Goal: Communication & Community: Answer question/provide support

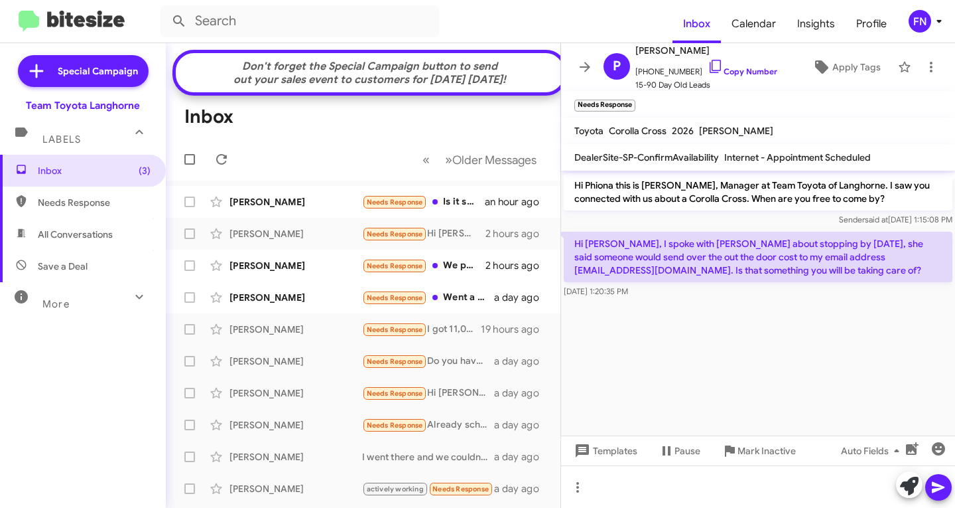
click at [97, 246] on span "All Conversations" at bounding box center [83, 234] width 166 height 32
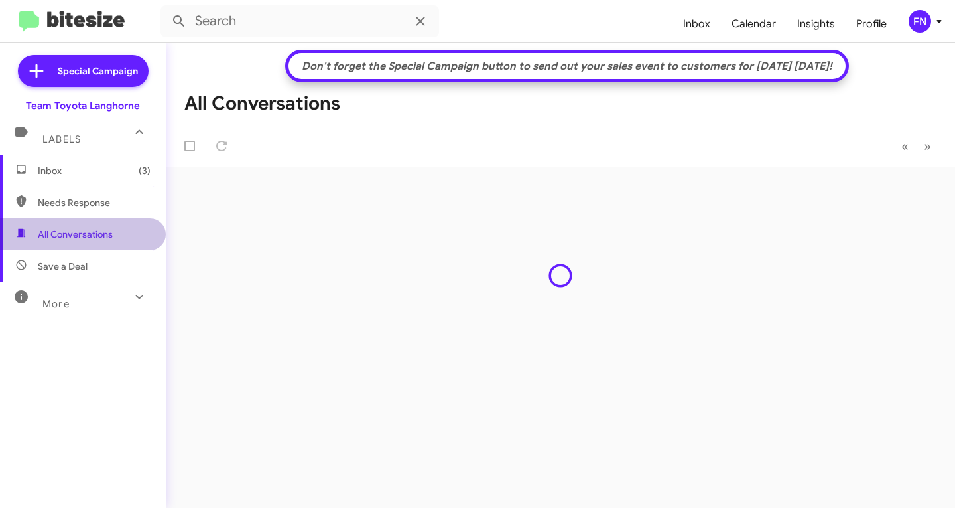
type input "in:all-conversations"
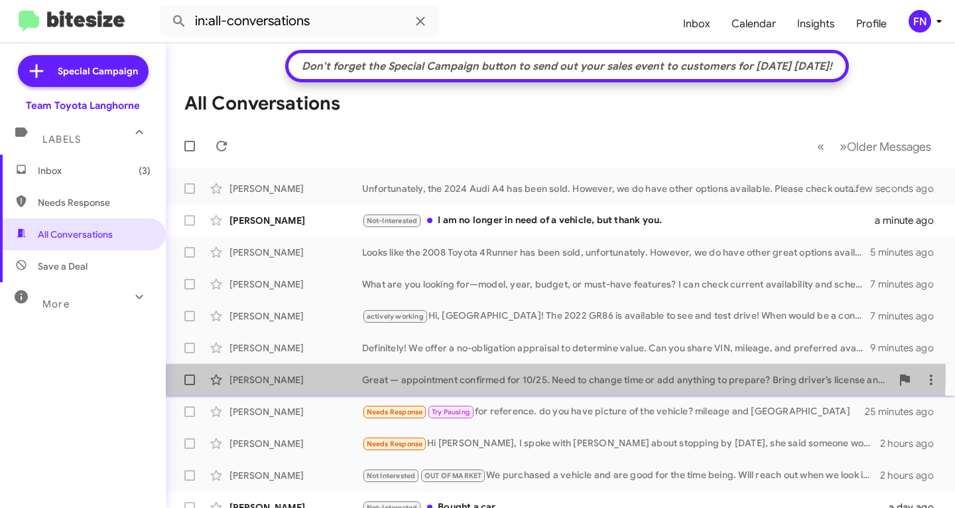
click at [287, 369] on div "[PERSON_NAME] Great — appointment confirmed for 10/25. Need to change time or a…" at bounding box center [560, 379] width 768 height 27
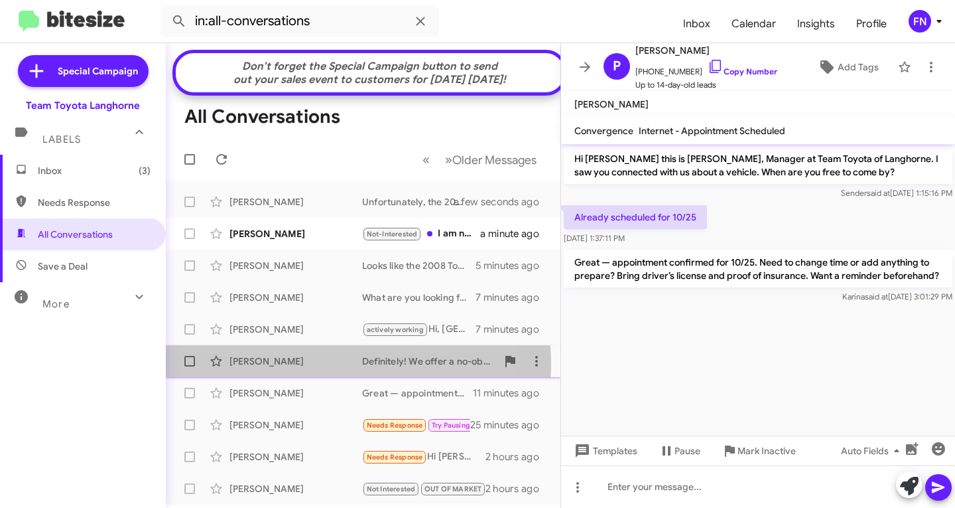
click at [281, 368] on div "[PERSON_NAME]" at bounding box center [296, 360] width 133 height 13
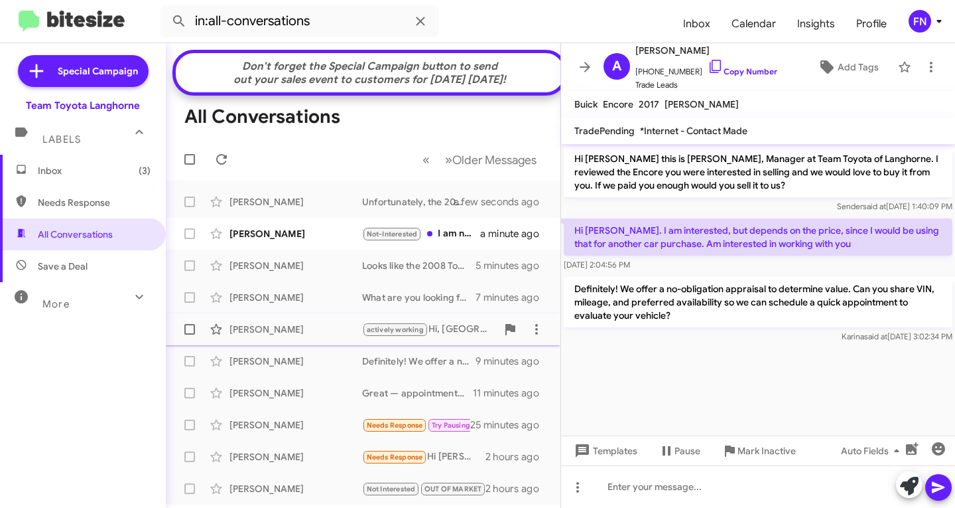
click at [283, 342] on div "[PERSON_NAME] actively working Hi, [GEOGRAPHIC_DATA]! The 2022 GR86 is availabl…" at bounding box center [363, 329] width 374 height 27
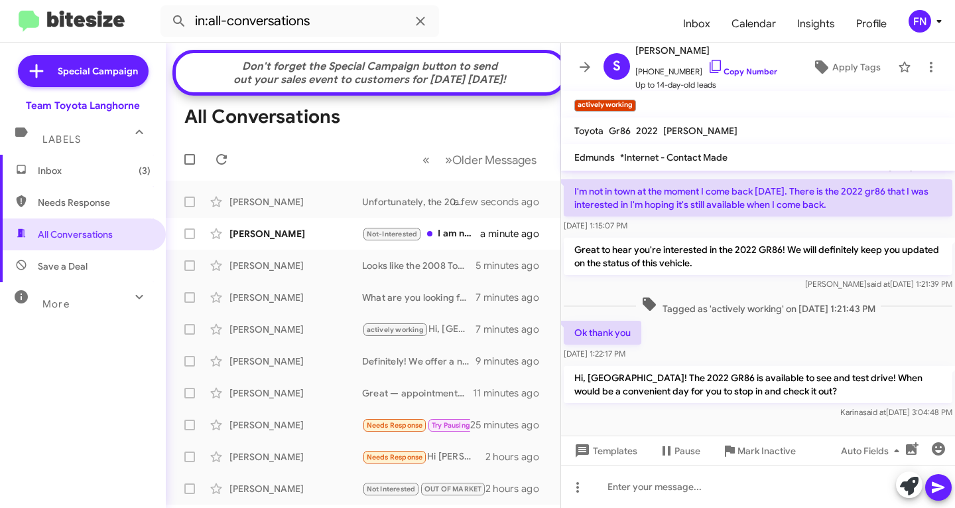
scroll to position [133, 0]
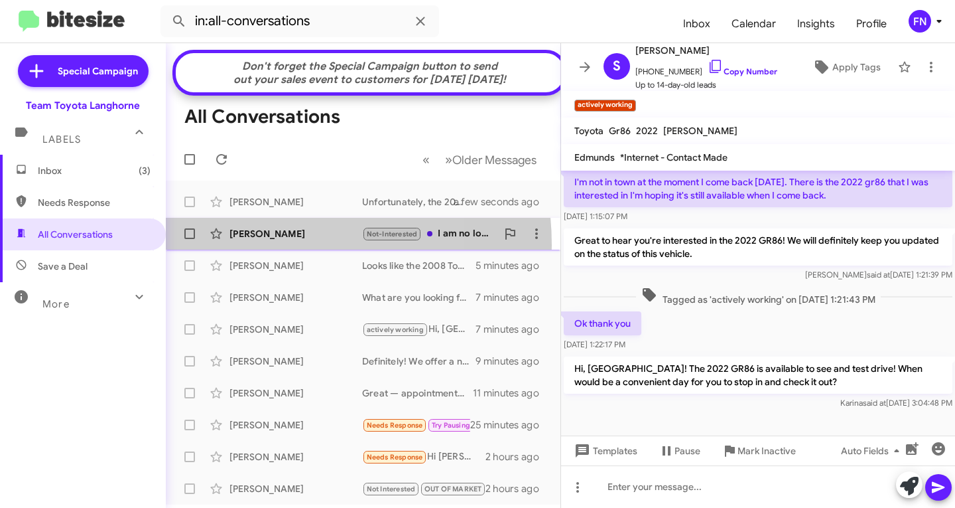
click at [255, 247] on div "[PERSON_NAME] Not-Interested I am no longer in need of a vehicle, but thank you…" at bounding box center [363, 233] width 374 height 27
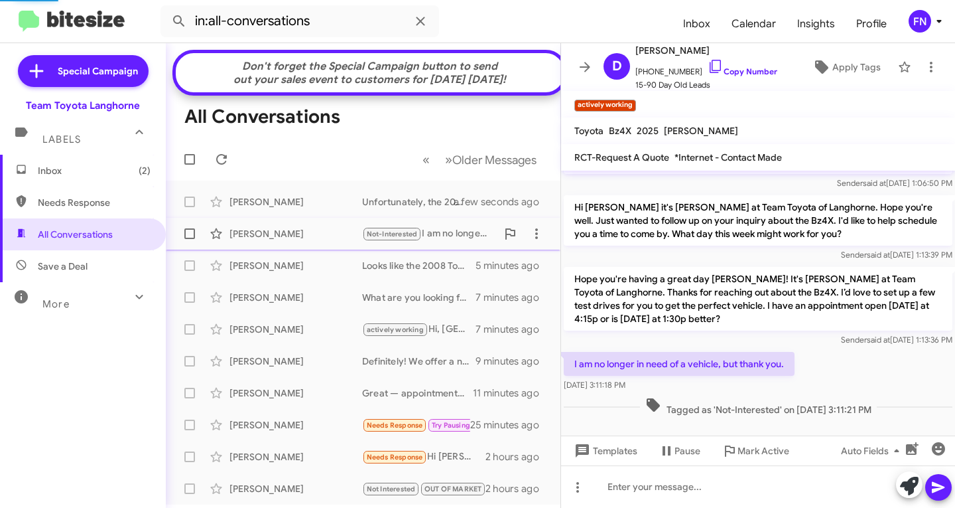
scroll to position [129, 0]
click at [119, 175] on span "Inbox (2)" at bounding box center [94, 170] width 113 height 13
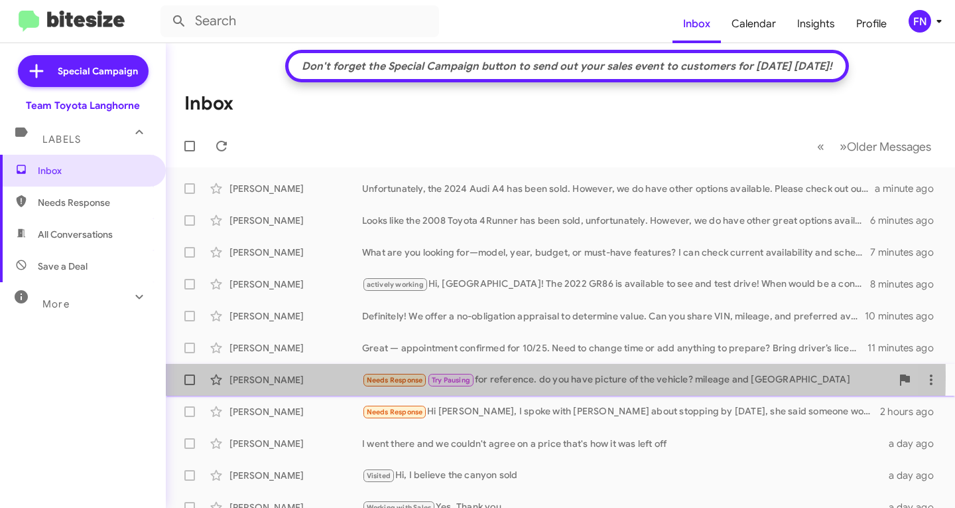
click at [342, 376] on div "[PERSON_NAME]" at bounding box center [296, 379] width 133 height 13
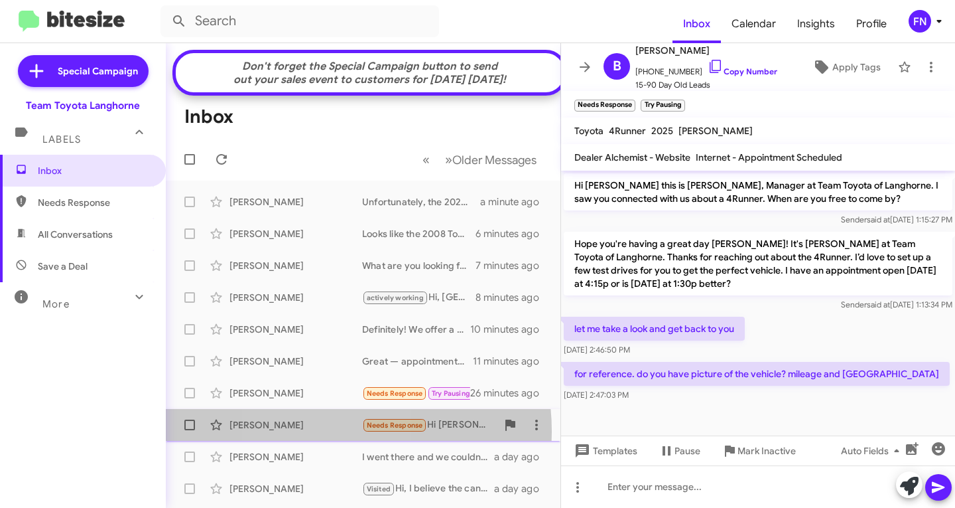
click at [312, 431] on div "[PERSON_NAME]" at bounding box center [296, 424] width 133 height 13
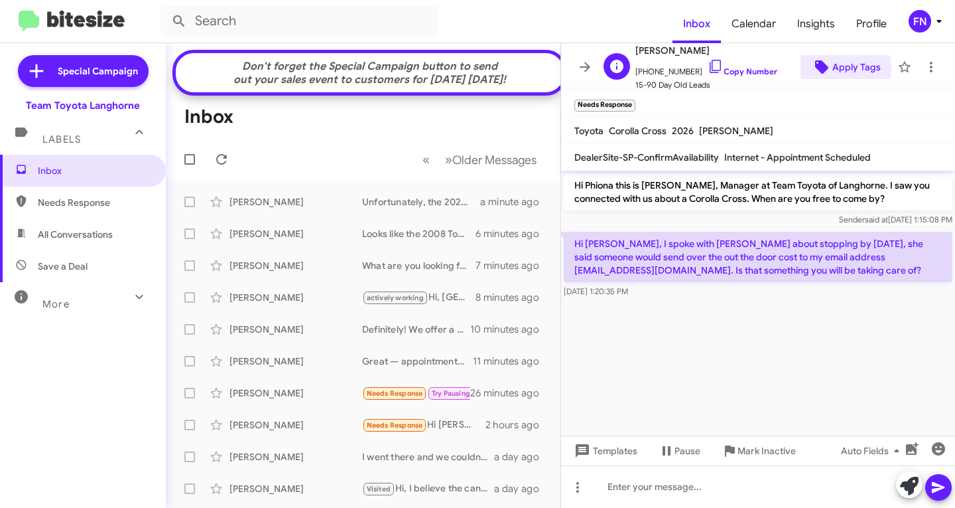
click at [815, 70] on icon at bounding box center [821, 66] width 13 height 13
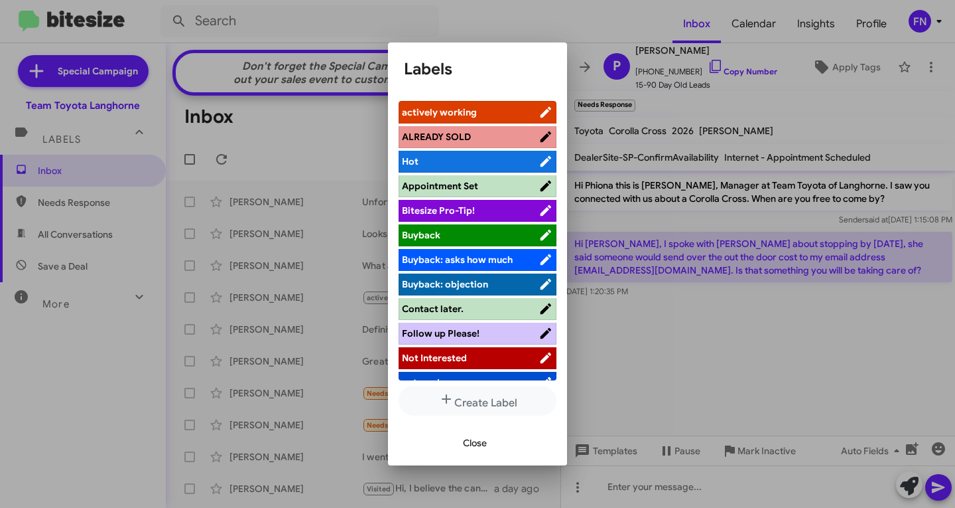
click at [482, 104] on li "actively working" at bounding box center [478, 112] width 158 height 23
click at [483, 105] on span "actively working" at bounding box center [470, 111] width 137 height 13
click at [480, 446] on span "Close" at bounding box center [475, 443] width 24 height 24
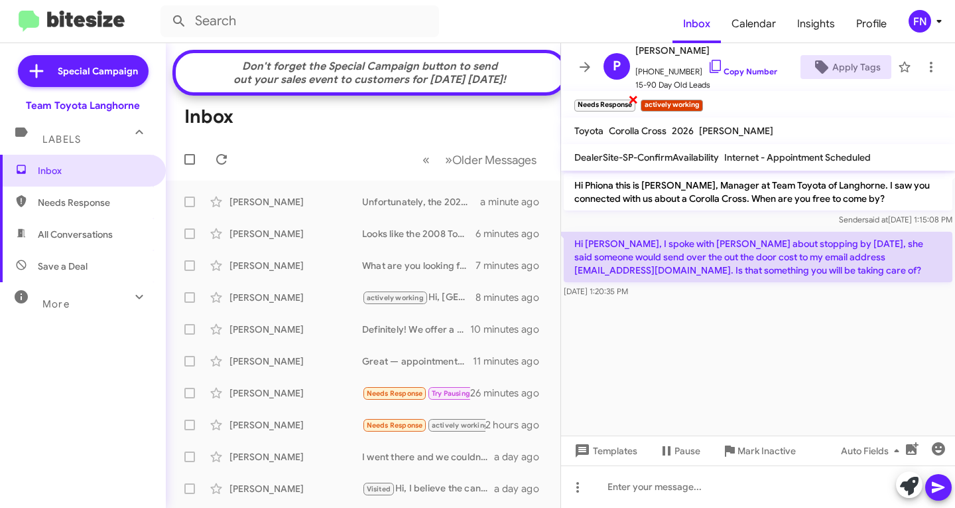
click at [635, 98] on span "×" at bounding box center [633, 99] width 11 height 16
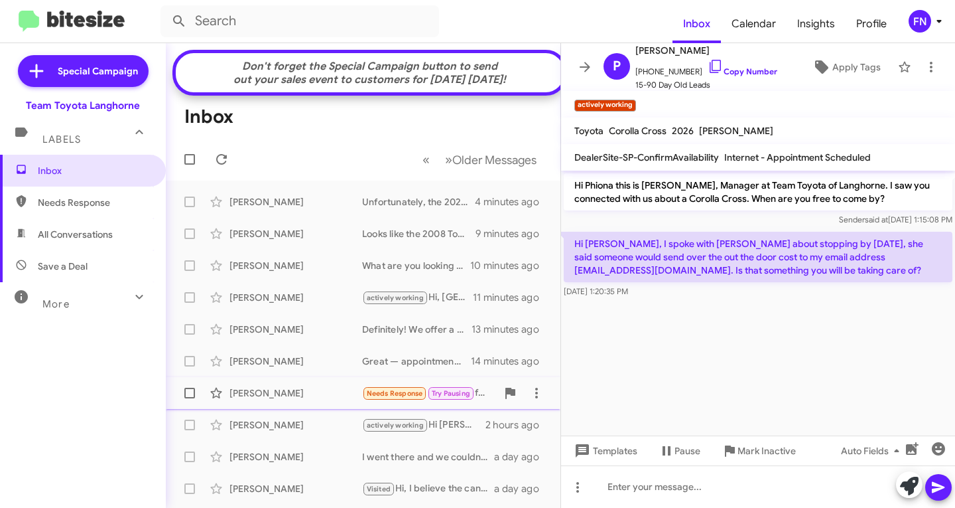
click at [259, 399] on div "[PERSON_NAME]" at bounding box center [296, 392] width 133 height 13
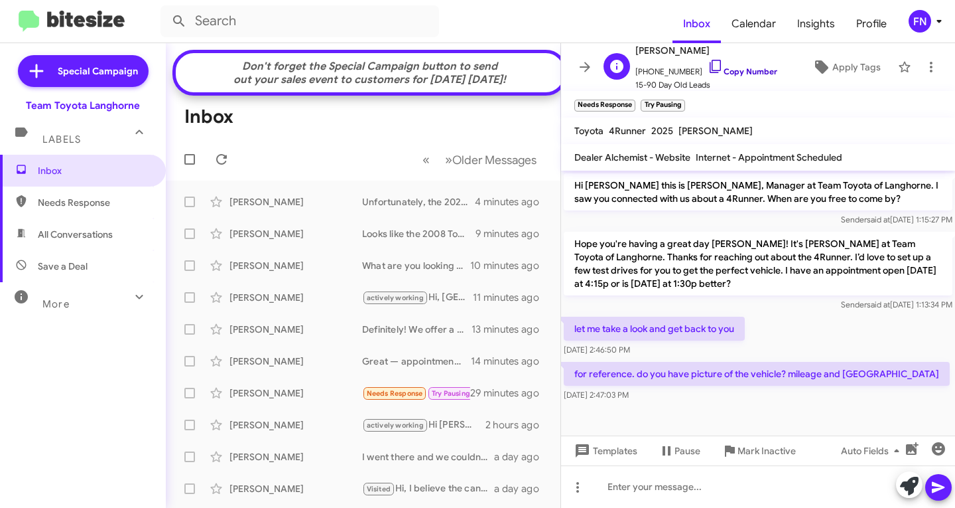
click at [740, 72] on link "Copy Number" at bounding box center [743, 71] width 70 height 10
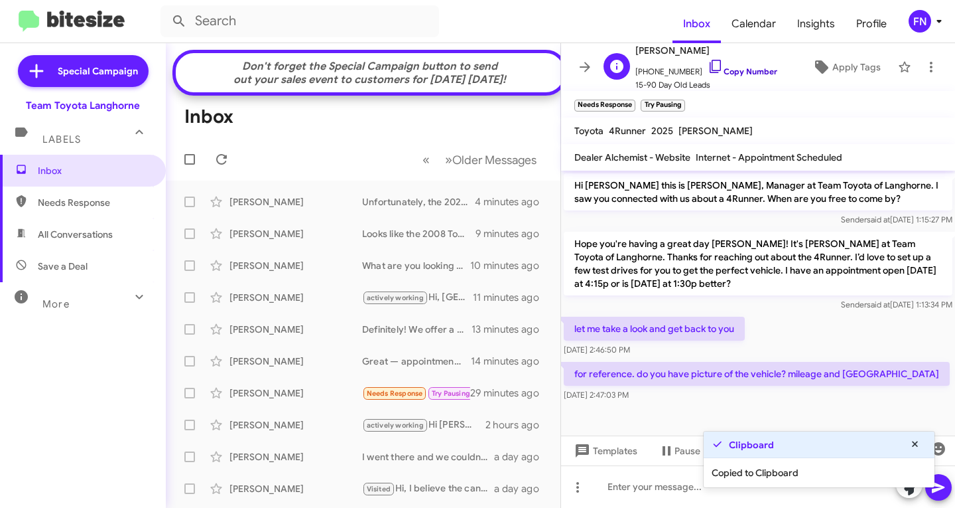
click at [739, 73] on link "Copy Number" at bounding box center [743, 71] width 70 height 10
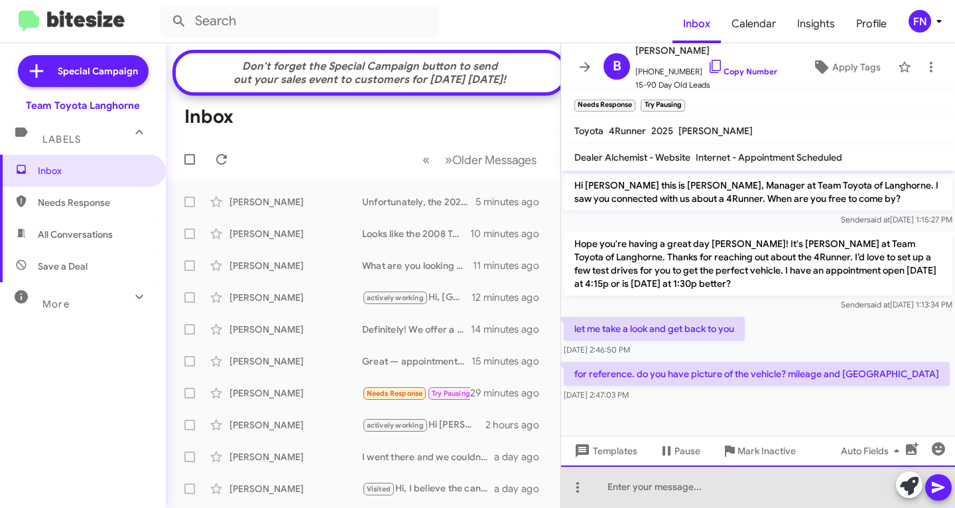
click at [775, 492] on div at bounding box center [758, 486] width 394 height 42
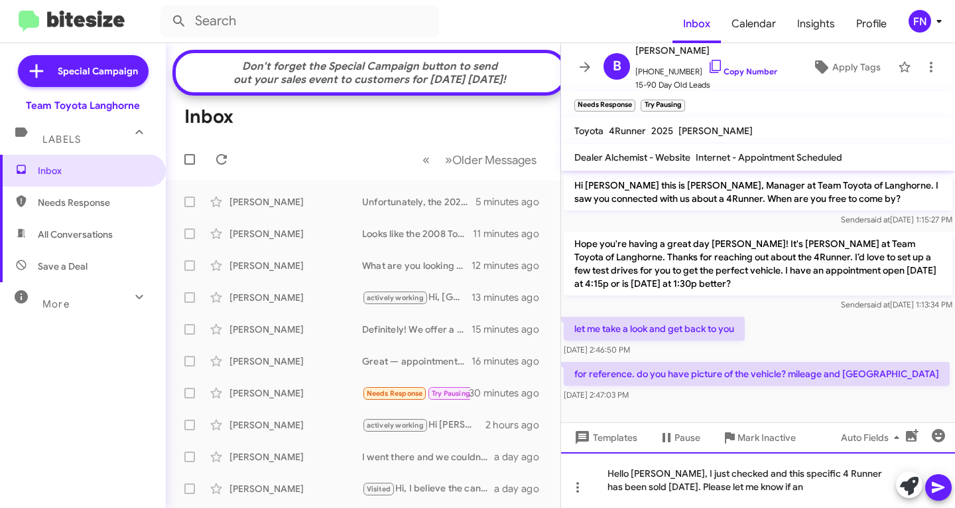
drag, startPoint x: 801, startPoint y: 474, endPoint x: 808, endPoint y: 472, distance: 6.9
click at [801, 474] on div "Hello [PERSON_NAME], I just checked and this specific 4 Runner has been sold [D…" at bounding box center [758, 480] width 394 height 56
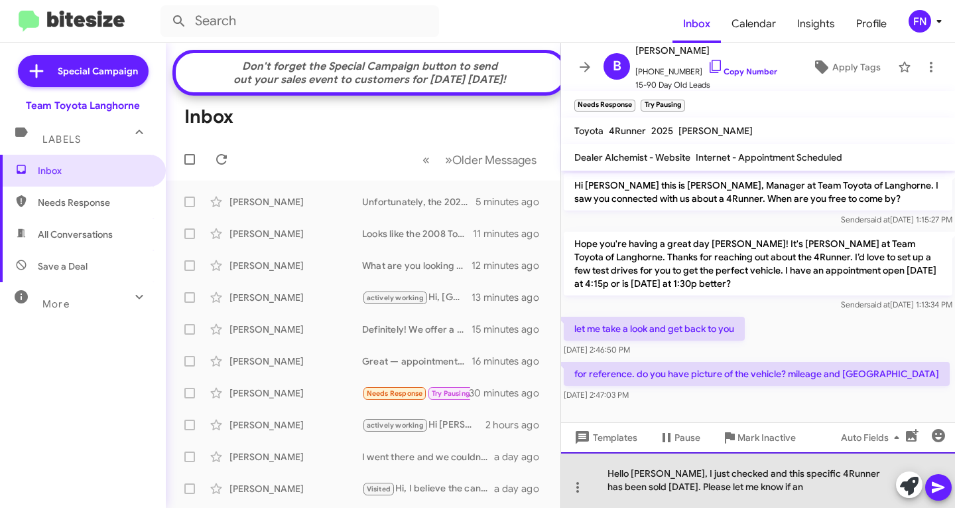
click at [776, 485] on div "Hello [PERSON_NAME], I just checked and this specific 4Runner has been sold [DA…" at bounding box center [758, 480] width 394 height 56
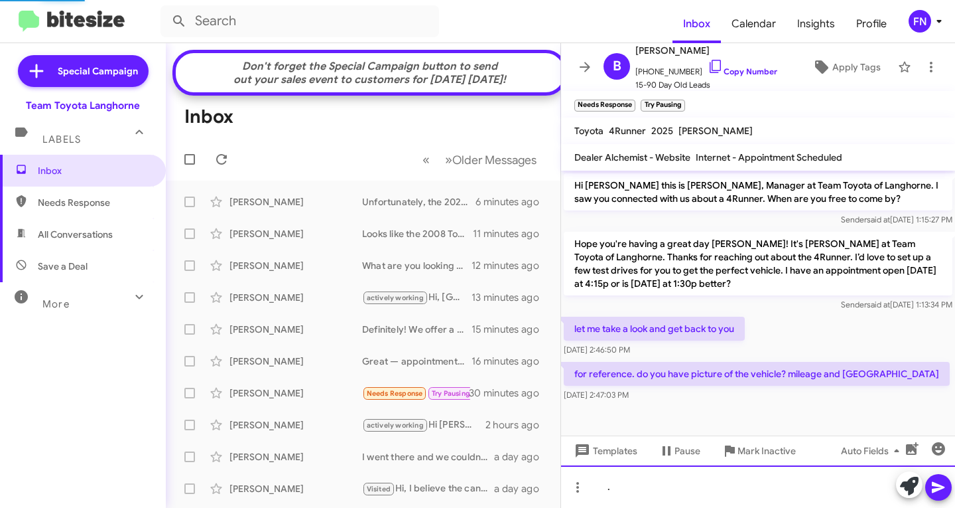
scroll to position [44, 0]
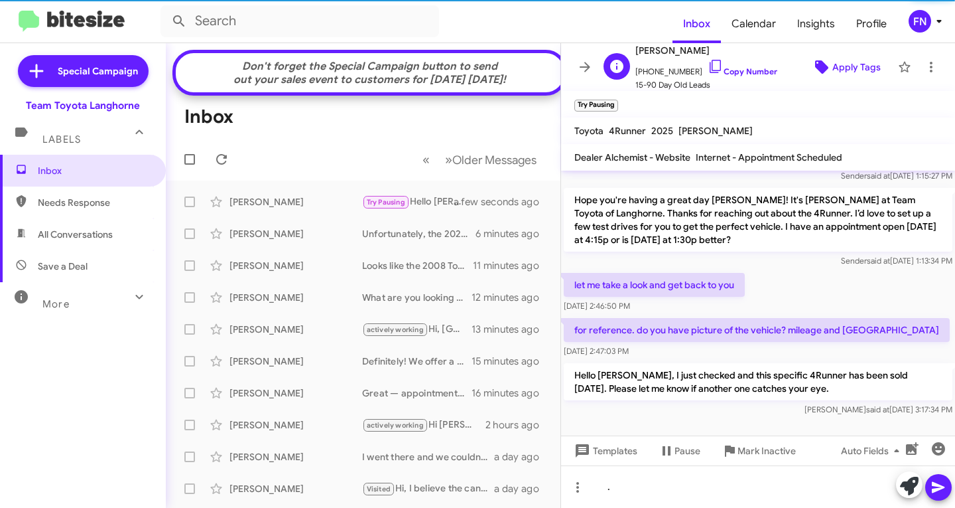
click at [833, 70] on span "Apply Tags" at bounding box center [857, 67] width 48 height 24
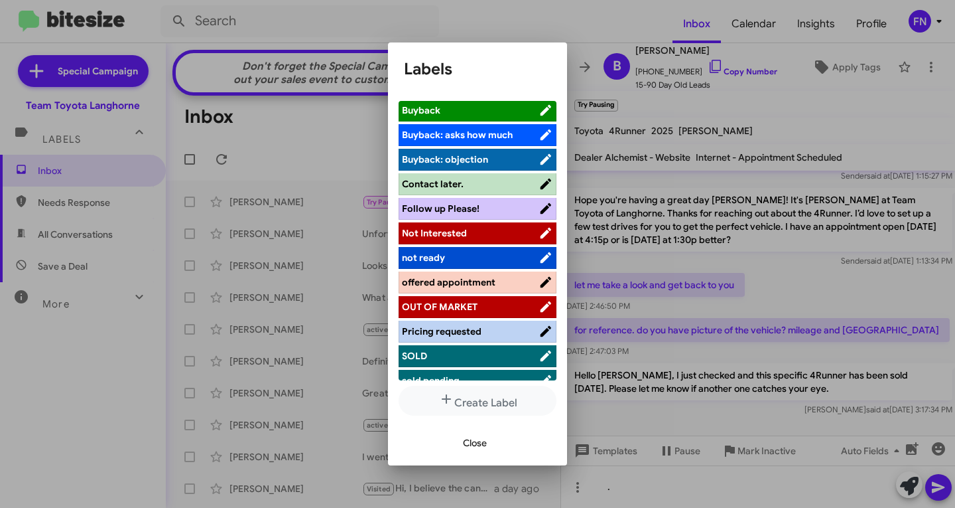
scroll to position [212, 0]
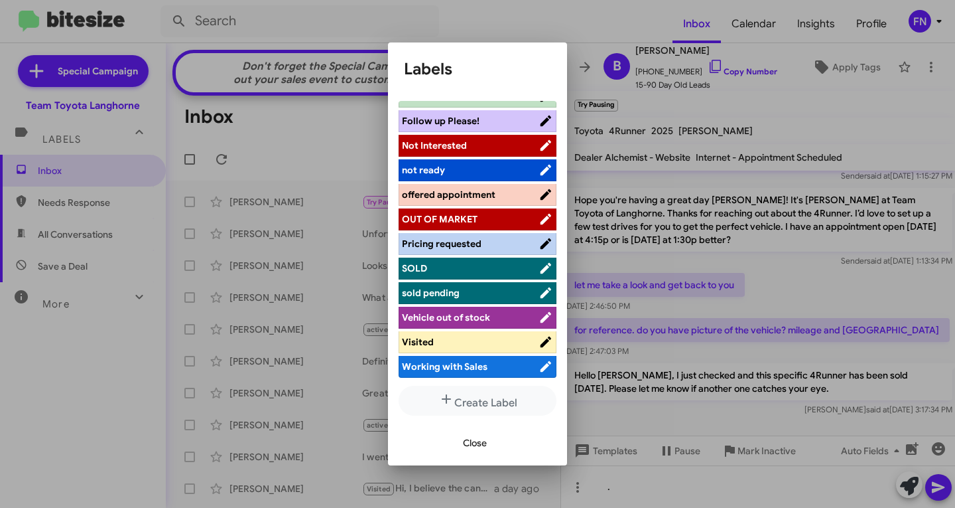
click at [506, 186] on li "offered appointment" at bounding box center [478, 195] width 158 height 22
click at [490, 194] on span "offered appointment" at bounding box center [449, 194] width 94 height 12
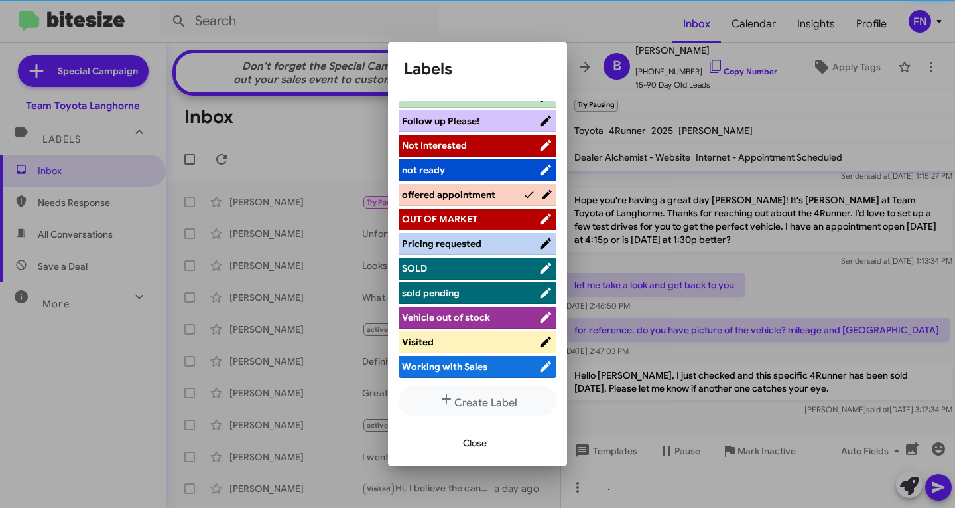
click at [469, 437] on span "Close" at bounding box center [475, 443] width 24 height 24
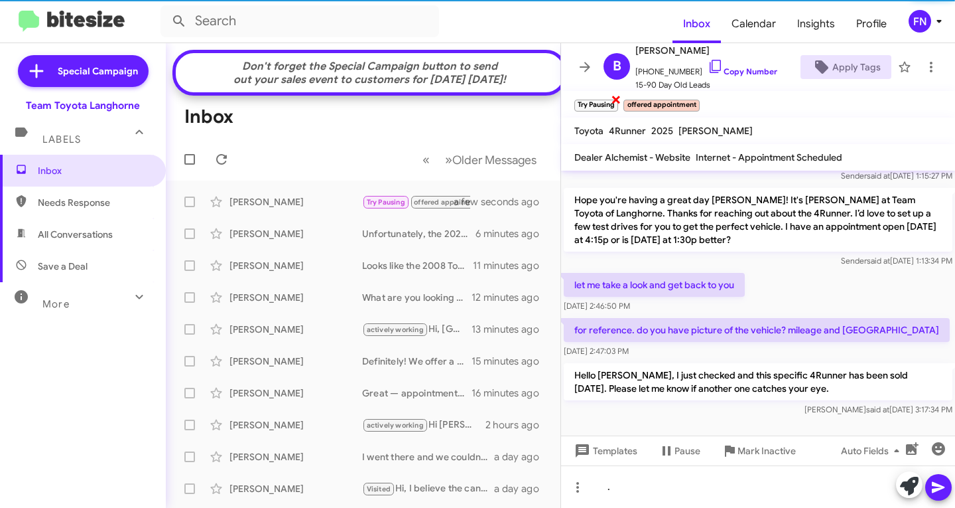
click at [615, 99] on span "×" at bounding box center [616, 99] width 11 height 16
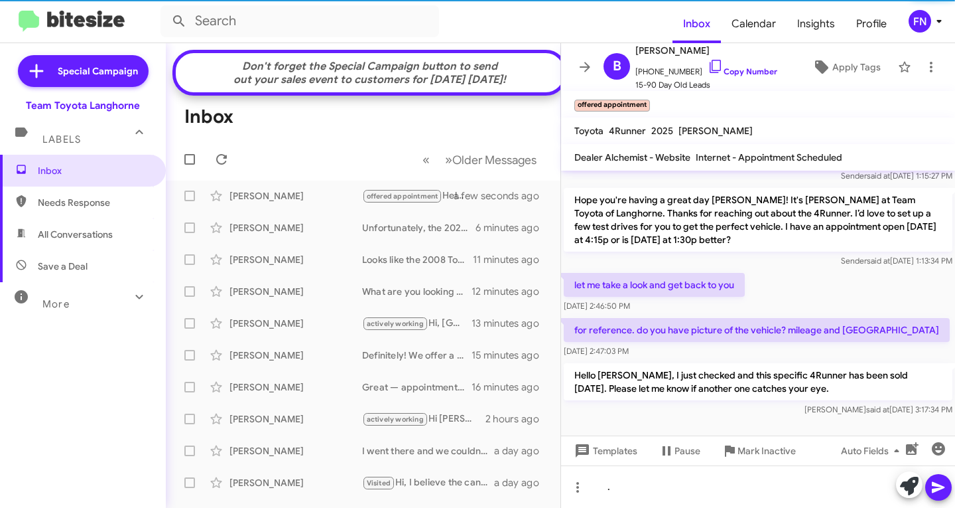
scroll to position [0, 0]
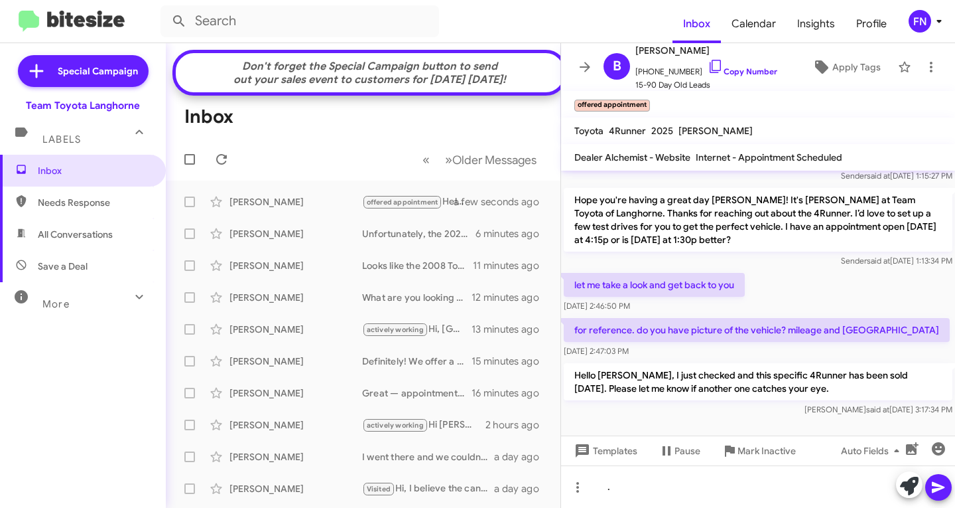
click at [98, 259] on span "Save a Deal" at bounding box center [83, 266] width 166 height 32
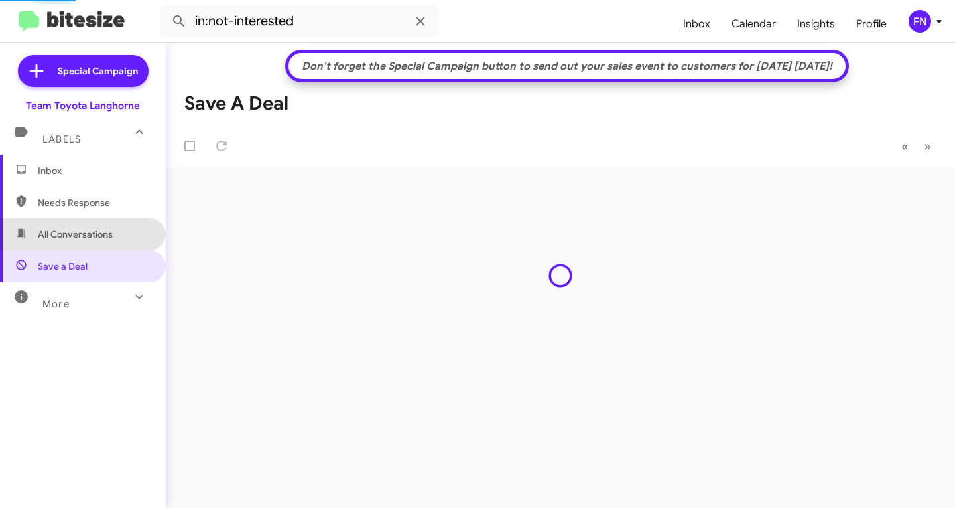
click at [111, 232] on span "All Conversations" at bounding box center [75, 234] width 75 height 13
type input "in:all-conversations"
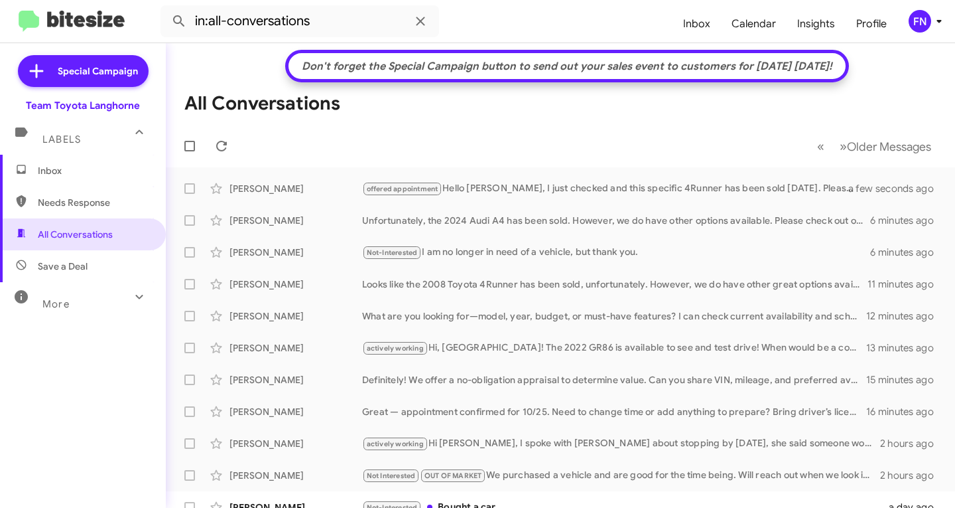
click at [839, 67] on div "Don't forget the Special Campaign button to send out your sales event to custom…" at bounding box center [567, 66] width 544 height 13
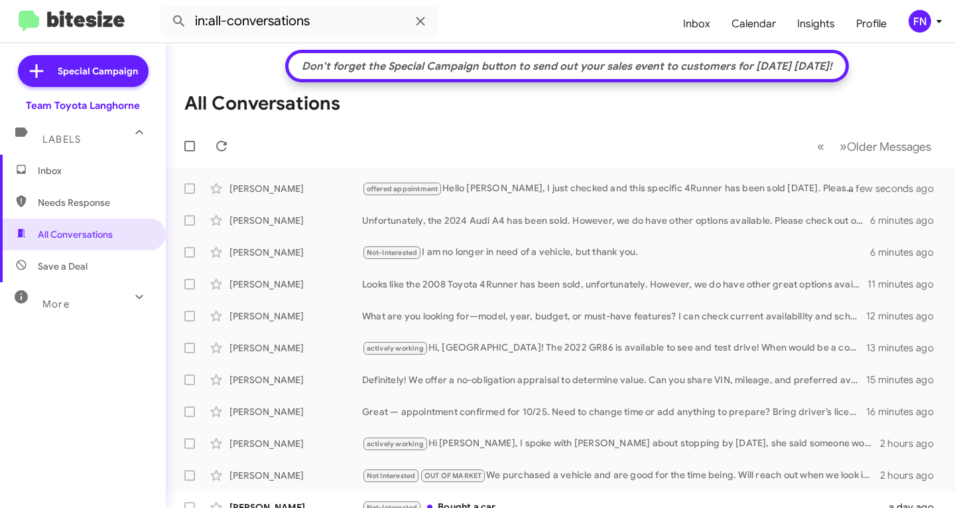
drag, startPoint x: 888, startPoint y: 89, endPoint x: 888, endPoint y: 99, distance: 10.0
click at [888, 99] on mat-toolbar-row "All Conversations" at bounding box center [561, 103] width 790 height 42
